Goal: Transaction & Acquisition: Purchase product/service

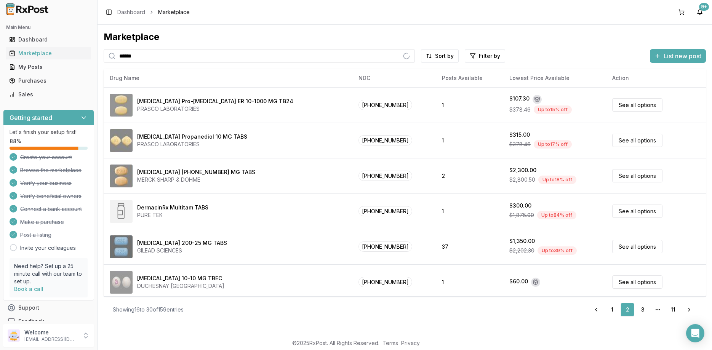
type input "*******"
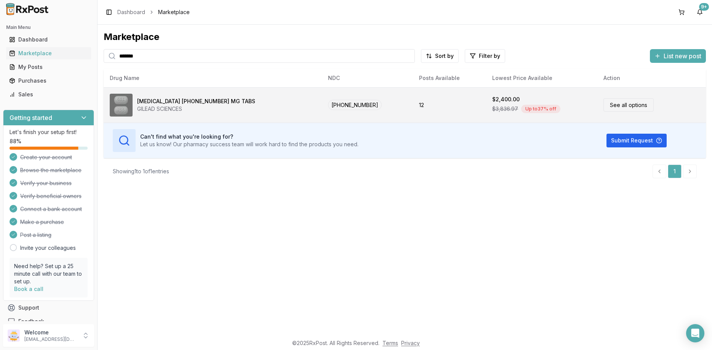
click at [521, 112] on div "Up to 37 % off" at bounding box center [540, 109] width 39 height 8
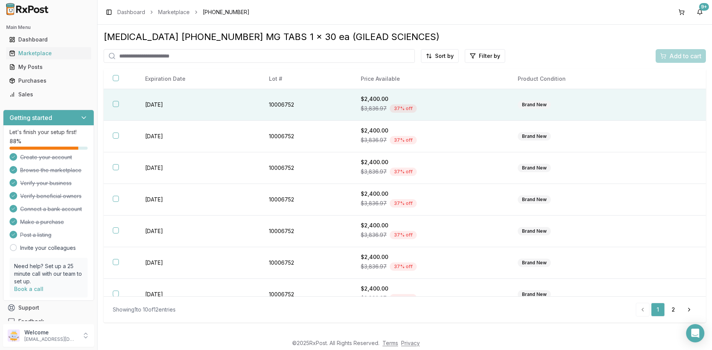
click at [487, 115] on td "$2,400.00 $3,836.97 37 % off Discount is calculated by comparing the price to t…" at bounding box center [429, 105] width 157 height 32
click at [668, 57] on div "Add to cart" at bounding box center [680, 55] width 41 height 9
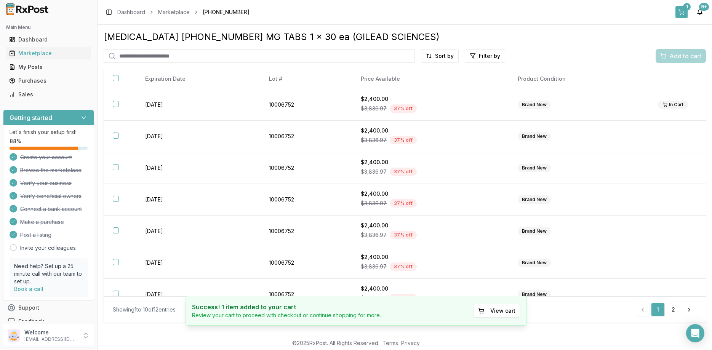
click at [686, 12] on button "1" at bounding box center [681, 12] width 12 height 12
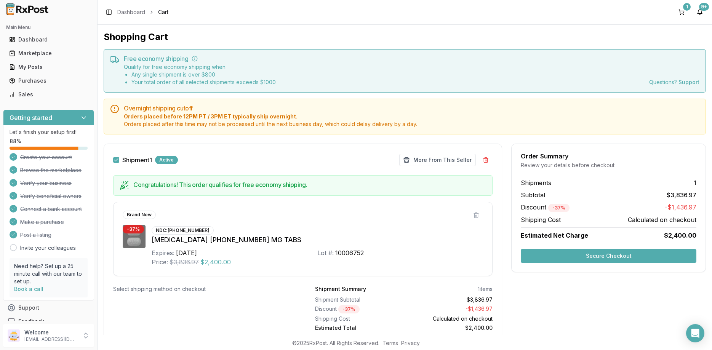
scroll to position [28, 0]
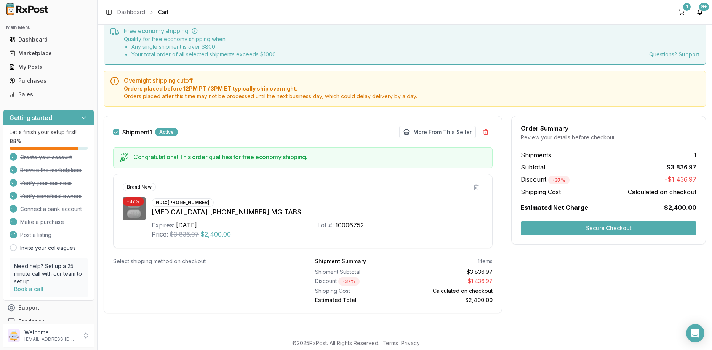
click at [583, 219] on div "Order Summary Review your details before checkout Shipments 1 Subtotal $3,836.9…" at bounding box center [608, 180] width 195 height 129
click at [578, 230] on button "Secure Checkout" at bounding box center [608, 228] width 176 height 14
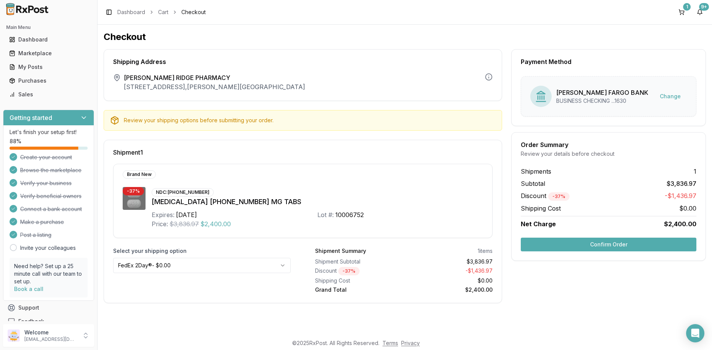
click at [201, 268] on html "Main Menu Dashboard Marketplace My Posts Purchases Sales Getting started Let's …" at bounding box center [356, 175] width 712 height 350
click at [602, 248] on button "Confirm Order" at bounding box center [608, 245] width 176 height 14
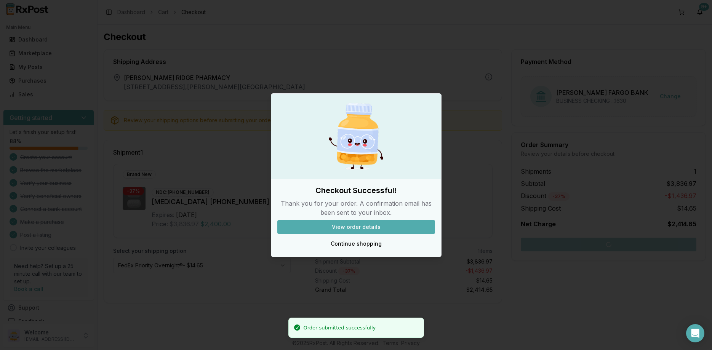
click at [352, 222] on button "View order details" at bounding box center [356, 227] width 158 height 14
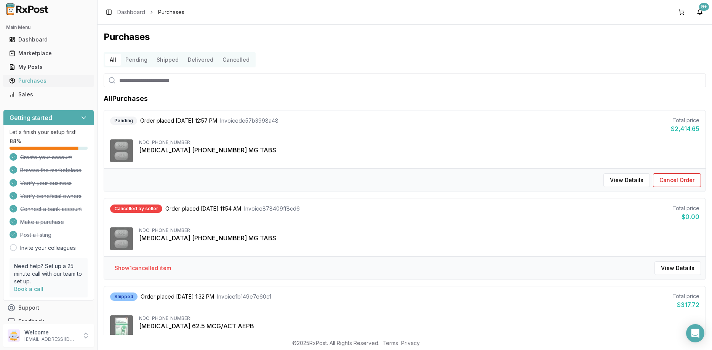
click at [26, 84] on div "Purchases" at bounding box center [48, 81] width 79 height 8
click at [318, 132] on div "Pending Order placed 09/24/2025 12:57 PM Invoice de57b3998a48 Total price $2,41…" at bounding box center [404, 125] width 589 height 17
